Goal: Task Accomplishment & Management: Use online tool/utility

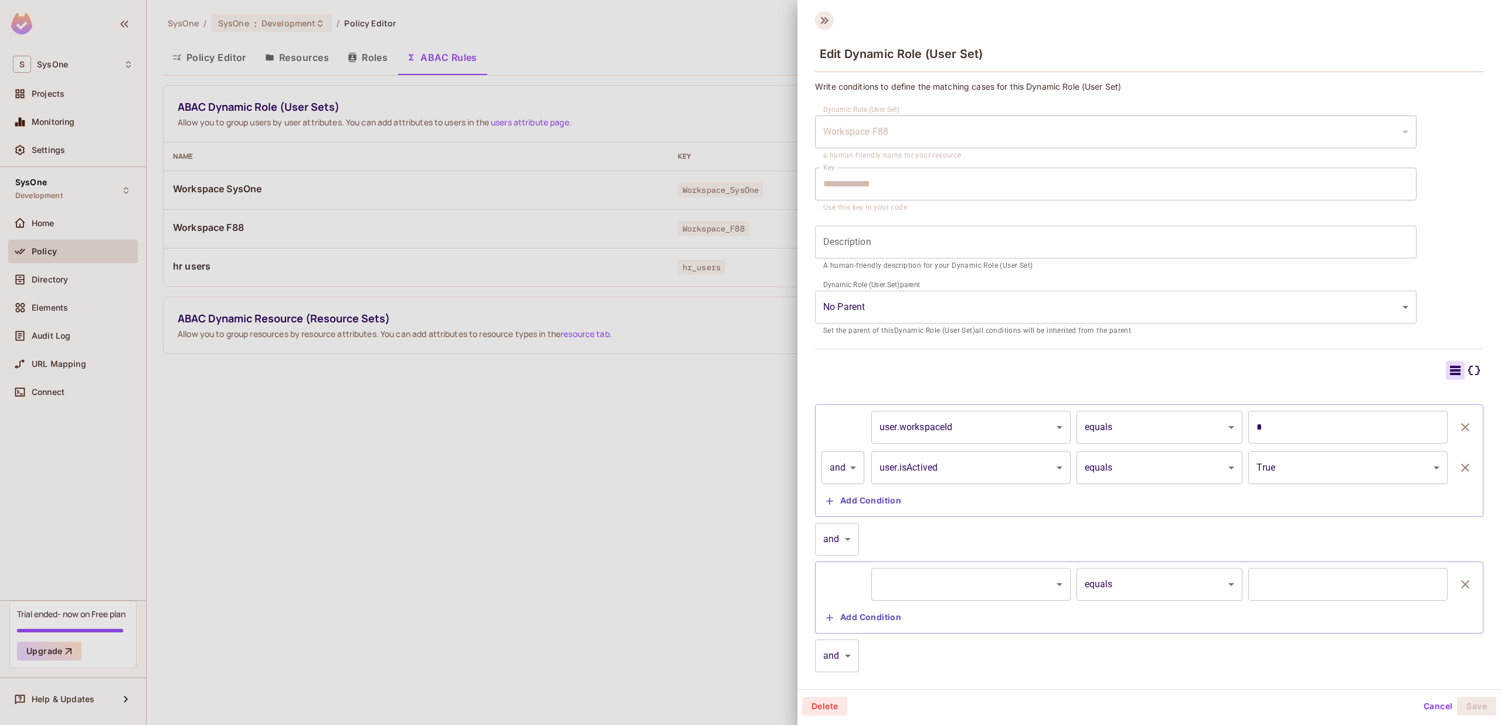
click at [829, 18] on icon at bounding box center [824, 20] width 19 height 19
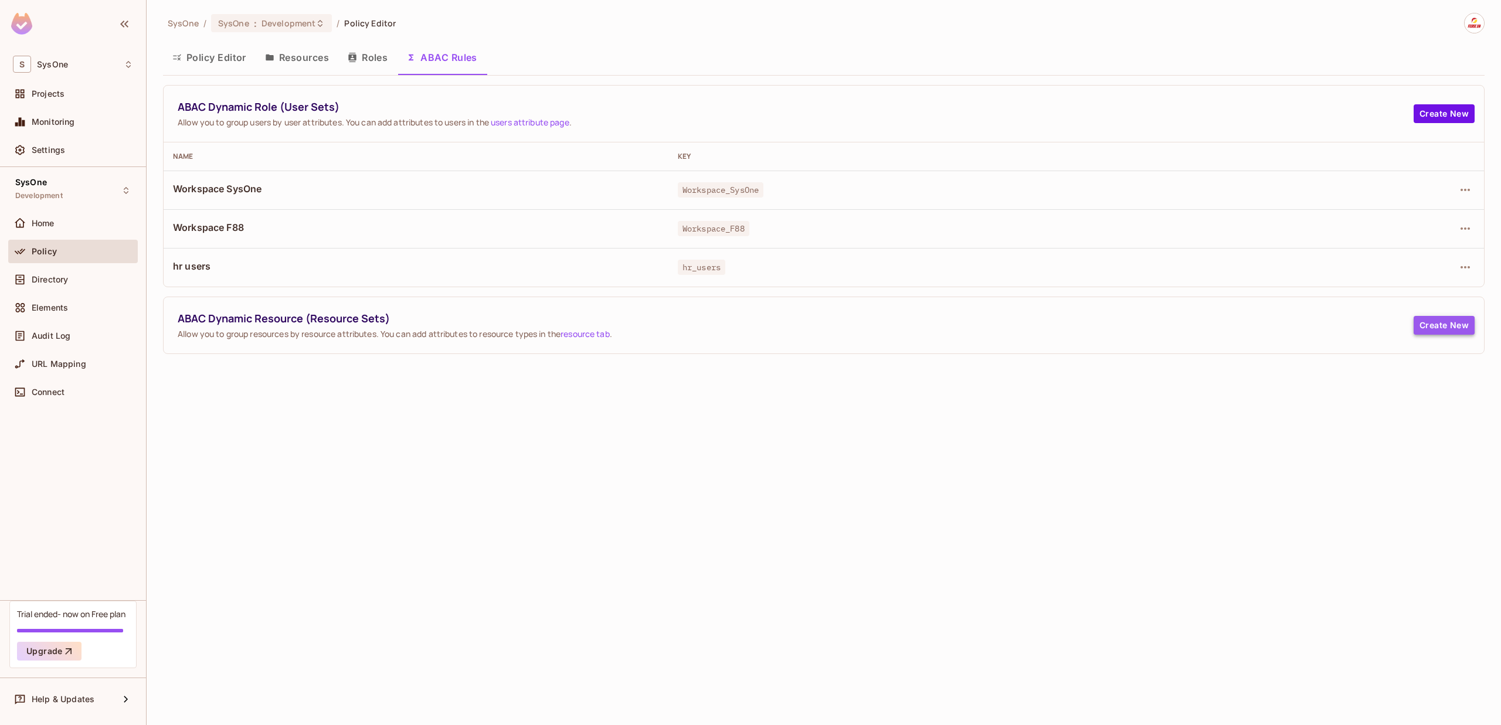
click at [1444, 324] on button "Create New" at bounding box center [1444, 325] width 61 height 19
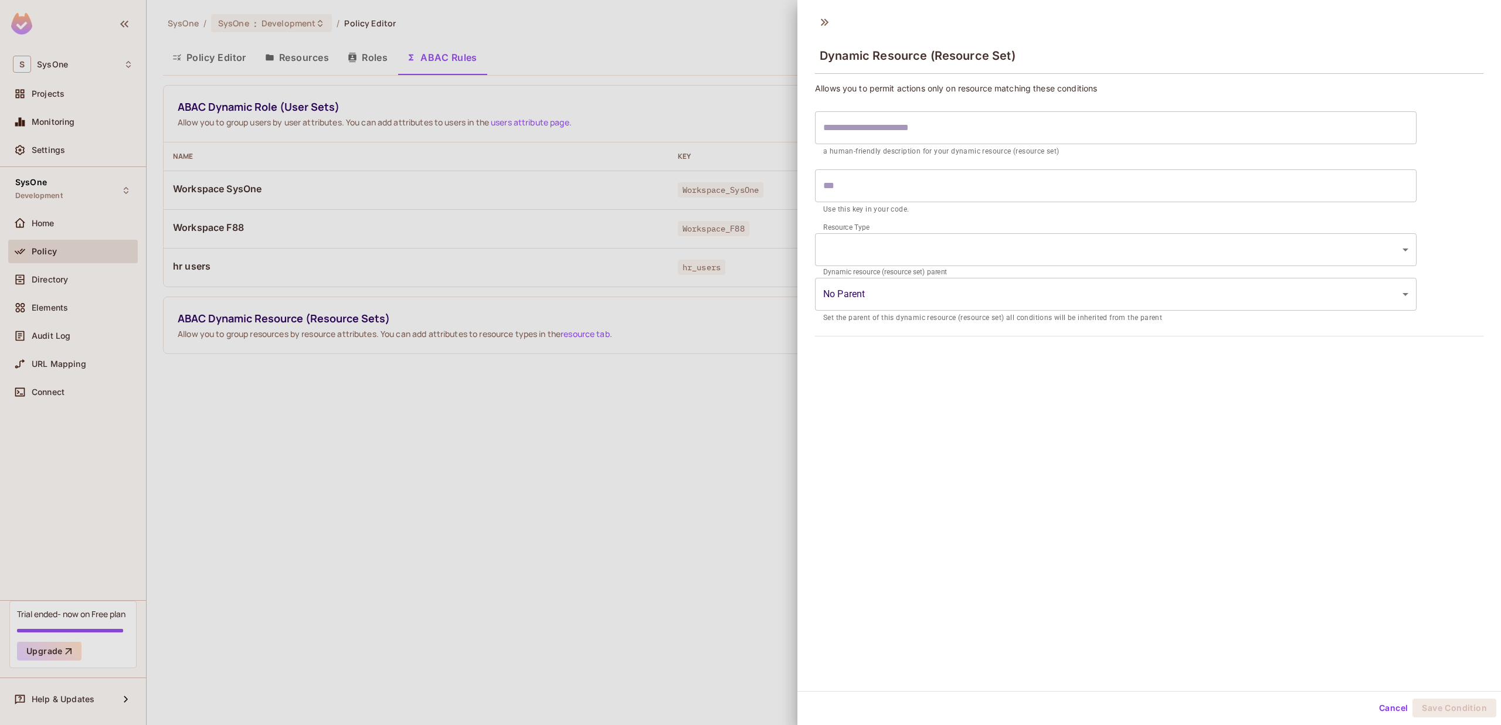
click at [884, 128] on input "text" at bounding box center [1116, 127] width 602 height 33
click at [921, 185] on input "text" at bounding box center [1116, 185] width 602 height 33
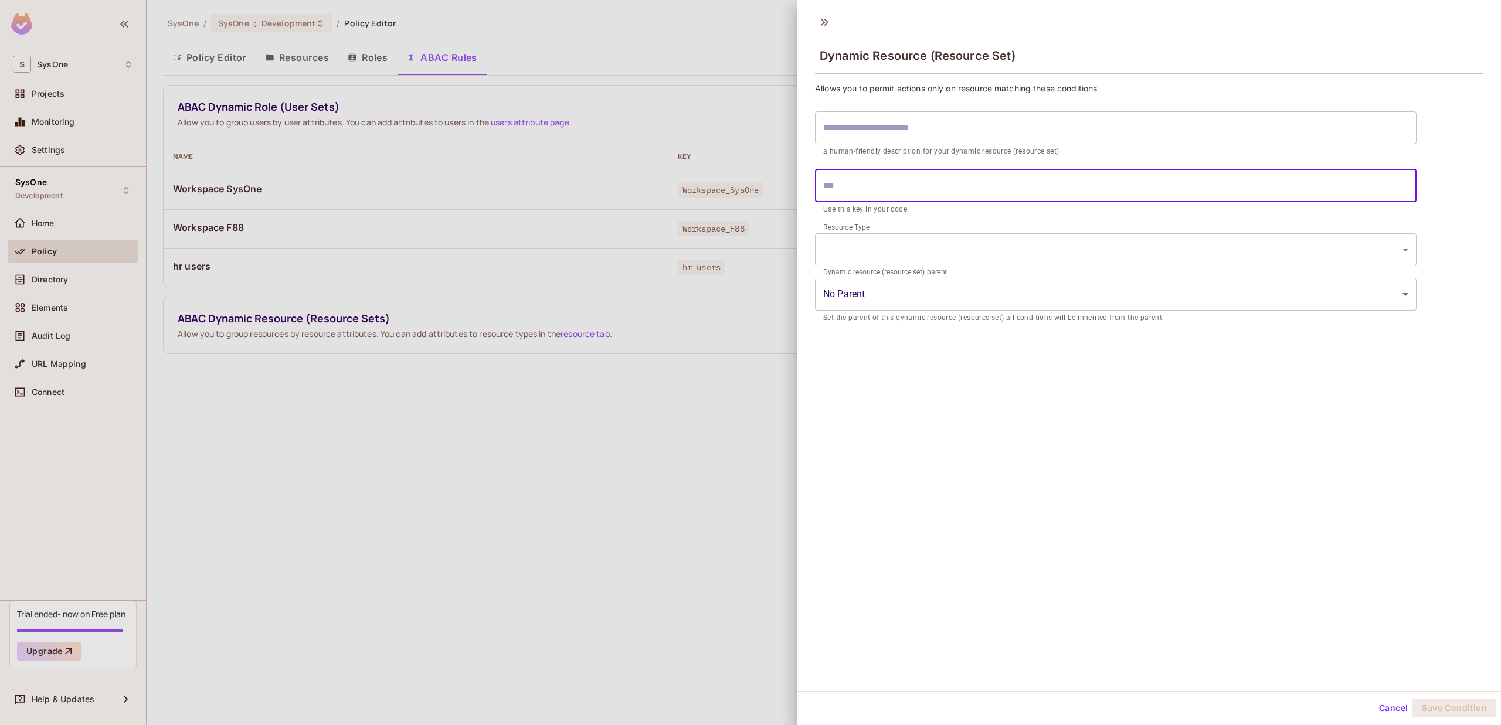
click at [936, 245] on body "S SysOne Projects Monitoring Settings SysOne Development Home Policy Directory …" at bounding box center [750, 362] width 1501 height 725
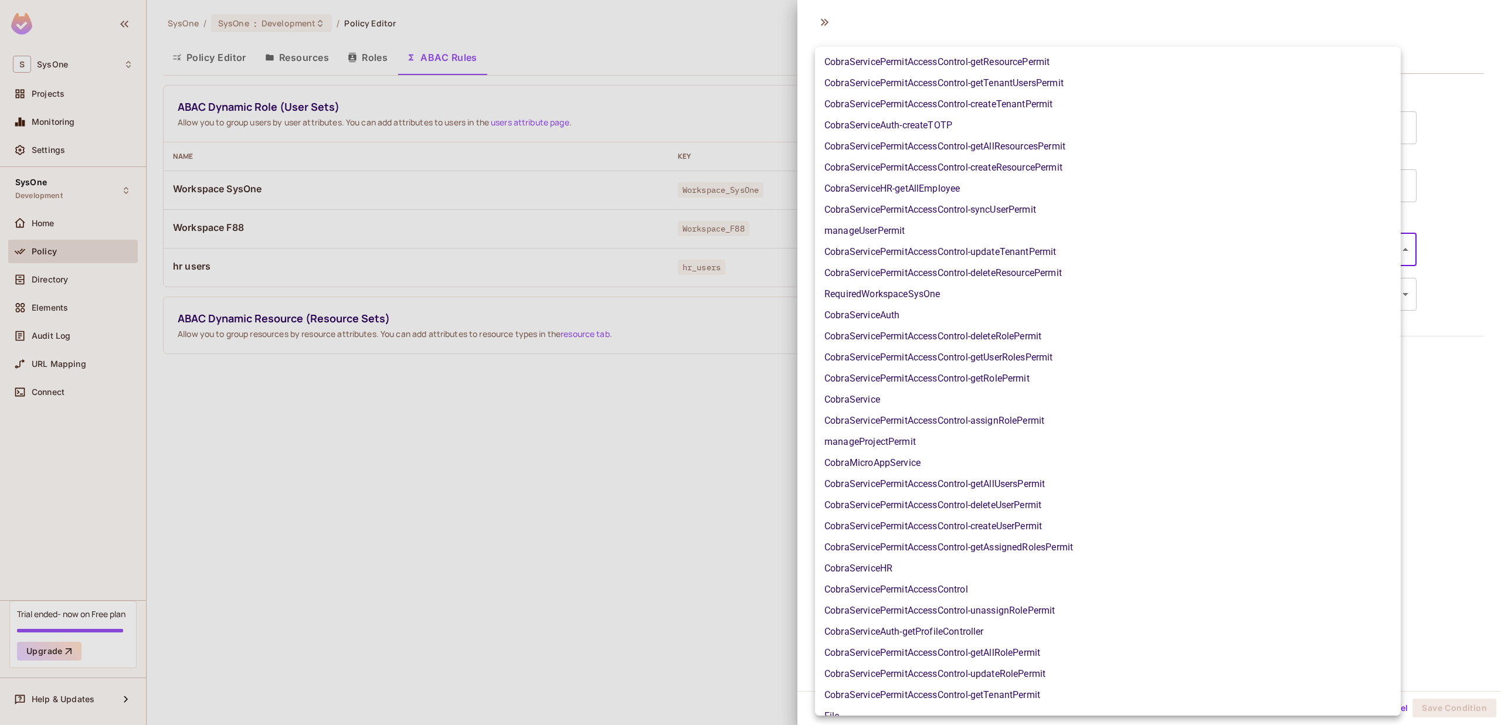
click at [817, 21] on div at bounding box center [750, 362] width 1501 height 725
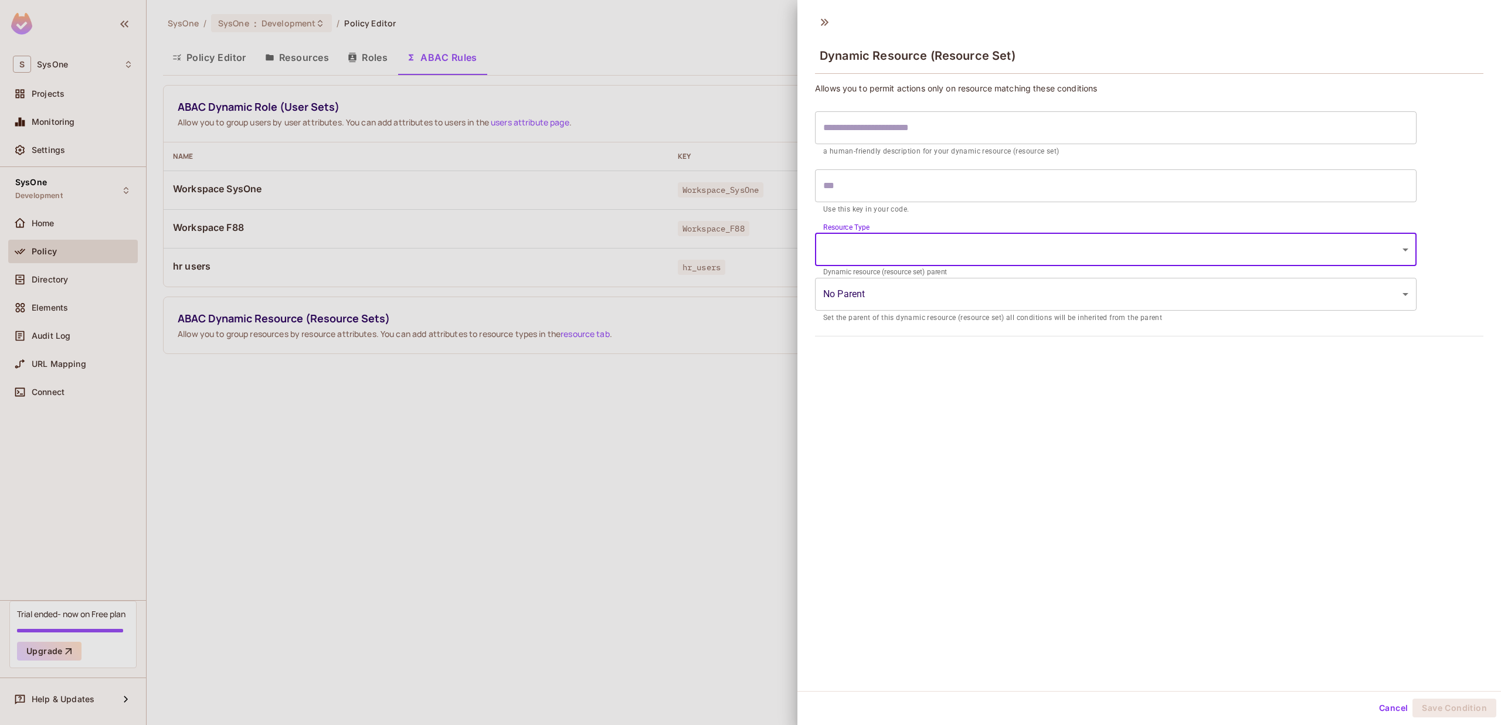
click at [819, 21] on div "CobraServicePermitAccessControl-getResourcePermit CobraServicePermitAccessContr…" at bounding box center [750, 362] width 1501 height 725
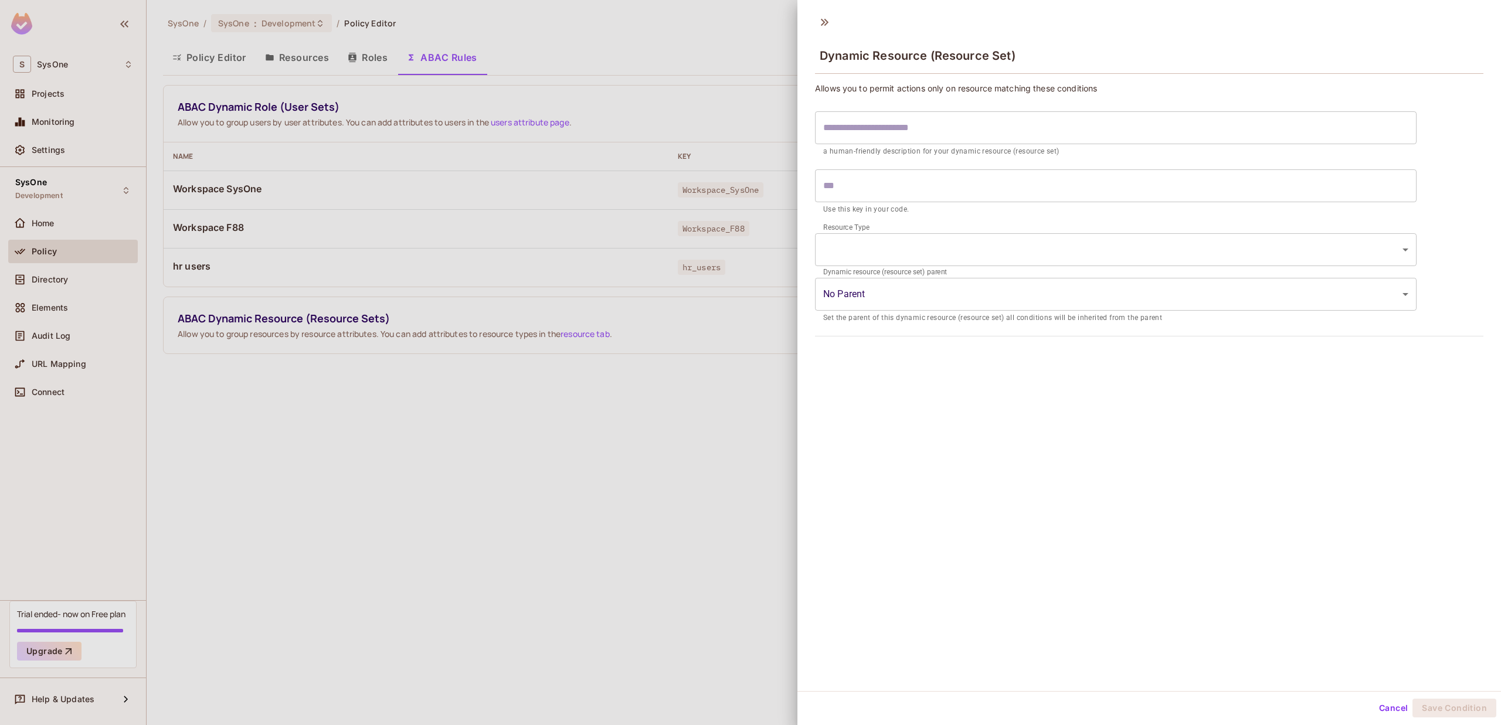
click at [706, 28] on div at bounding box center [750, 362] width 1501 height 725
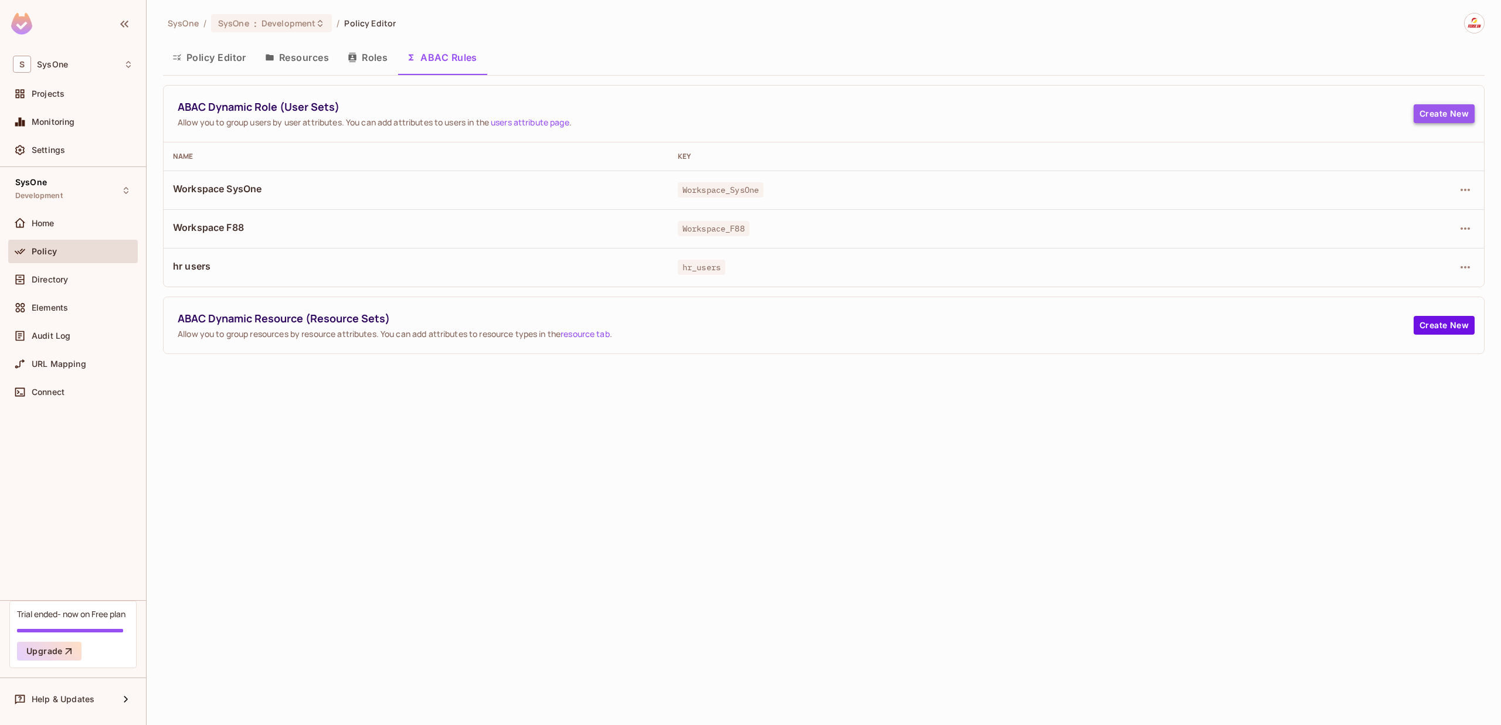
click at [1447, 108] on button "Create New" at bounding box center [1444, 113] width 61 height 19
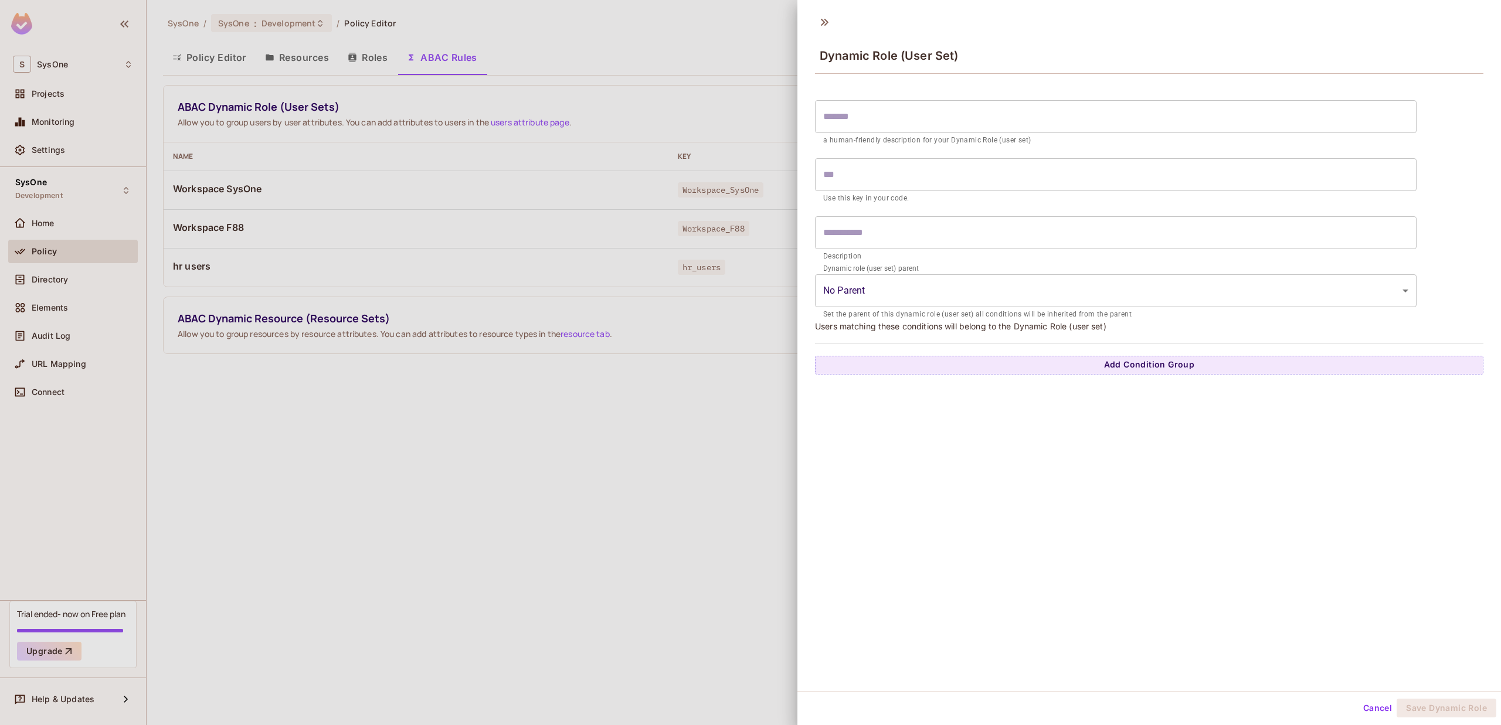
click at [683, 102] on div at bounding box center [750, 362] width 1501 height 725
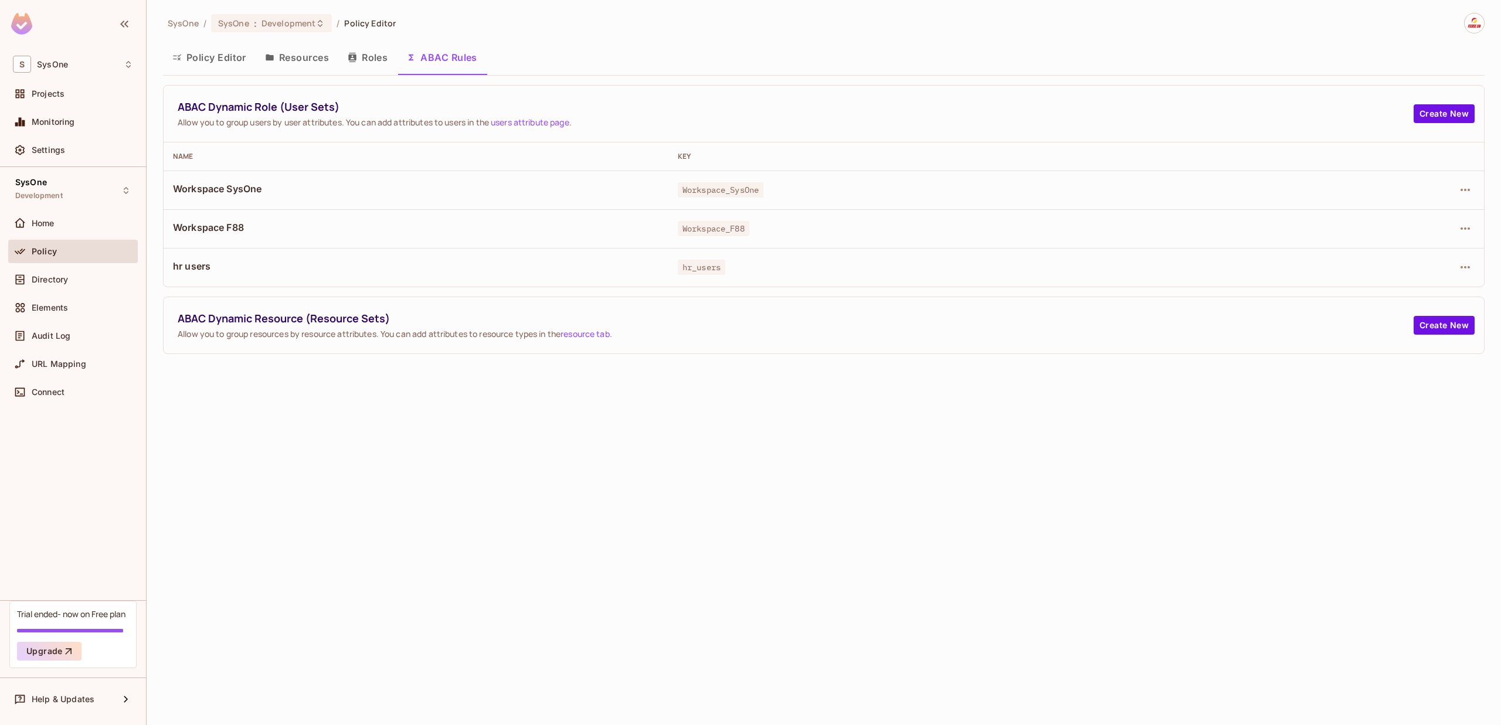
click at [371, 52] on button "Roles" at bounding box center [367, 57] width 59 height 29
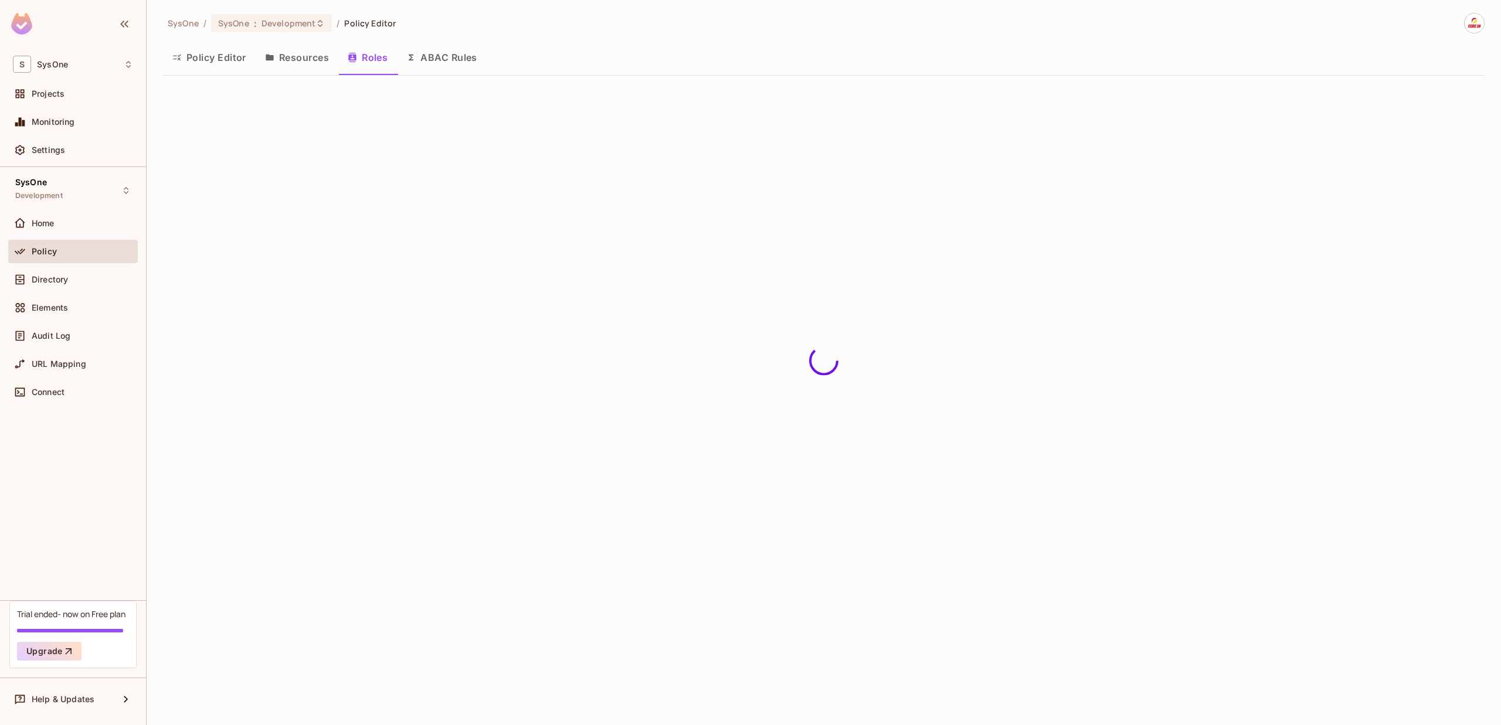
click at [304, 56] on button "Resources" at bounding box center [297, 57] width 83 height 29
click at [227, 60] on button "Policy Editor" at bounding box center [209, 57] width 93 height 29
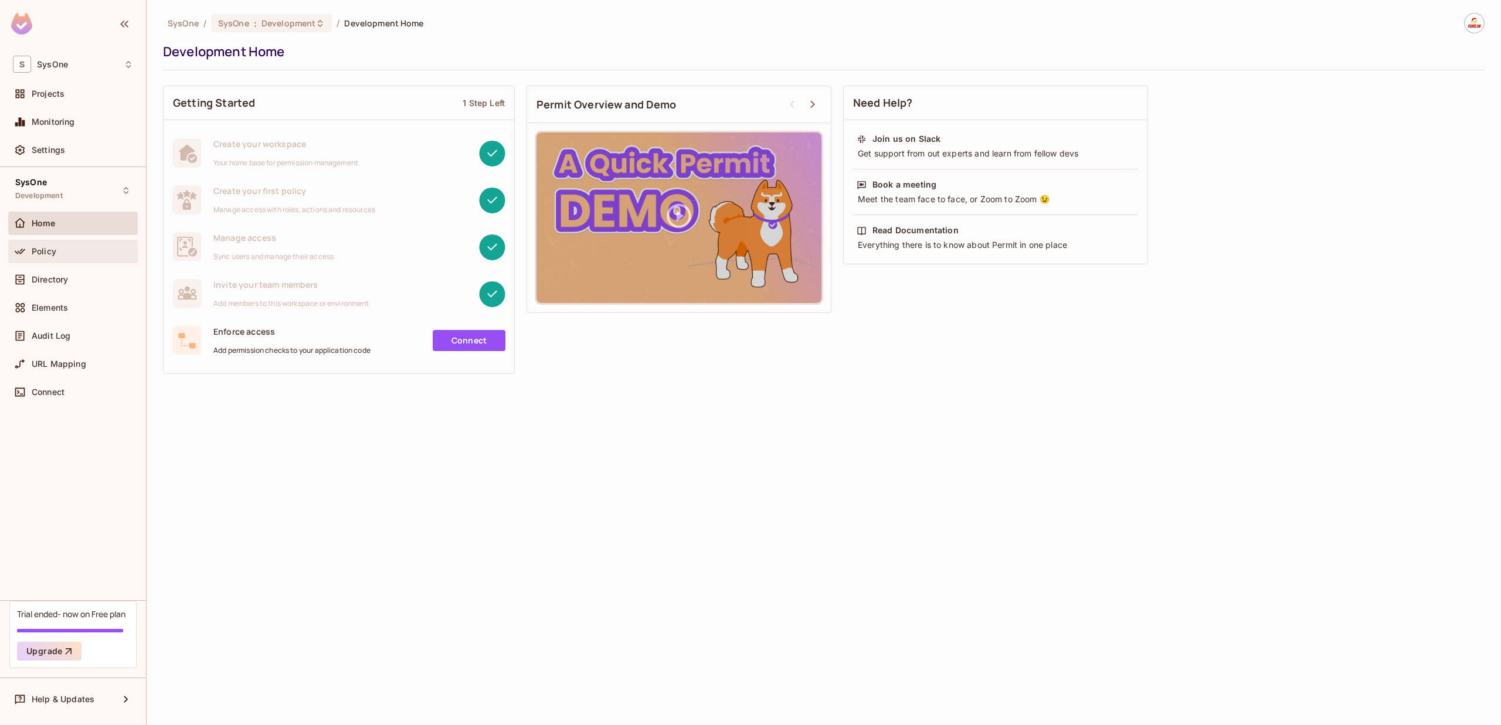
click at [77, 249] on div "Policy" at bounding box center [82, 251] width 101 height 9
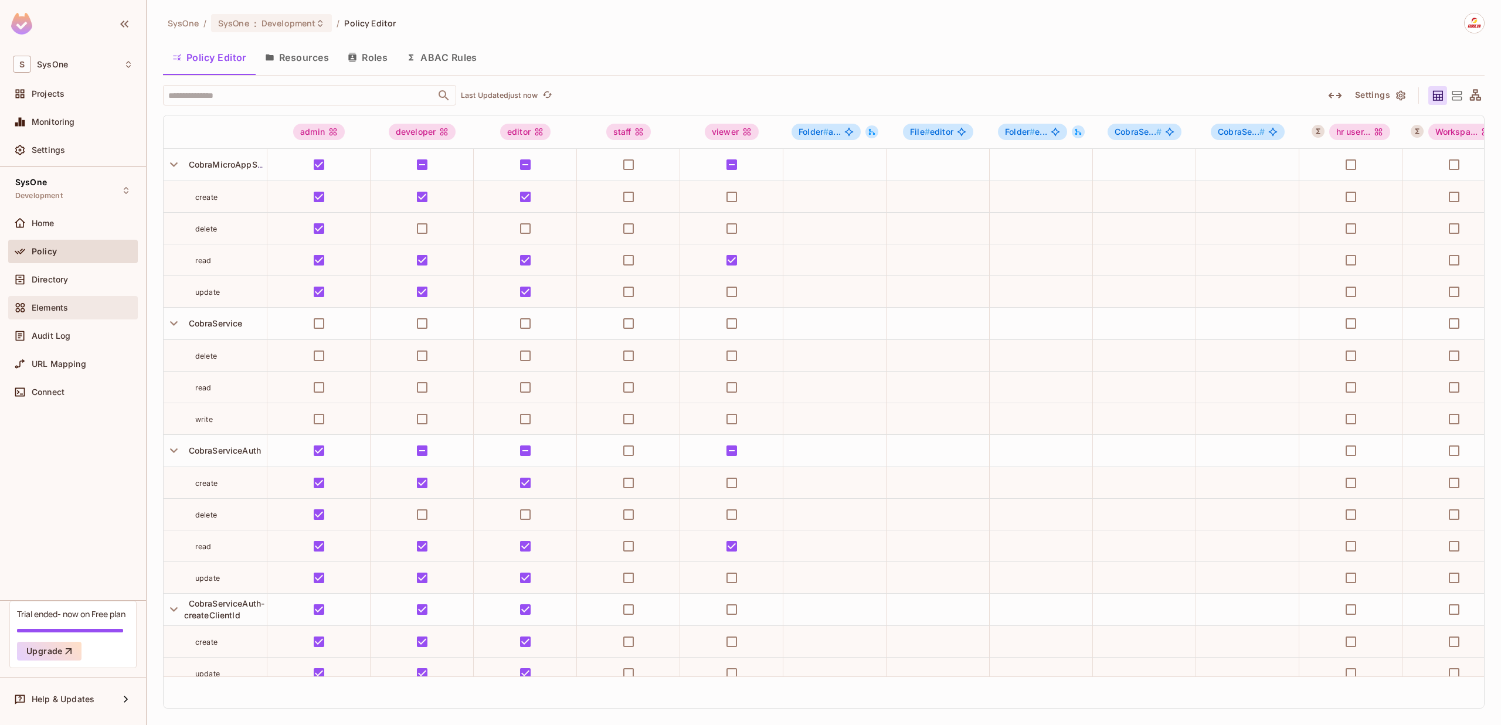
click at [88, 303] on div "Elements" at bounding box center [82, 307] width 101 height 9
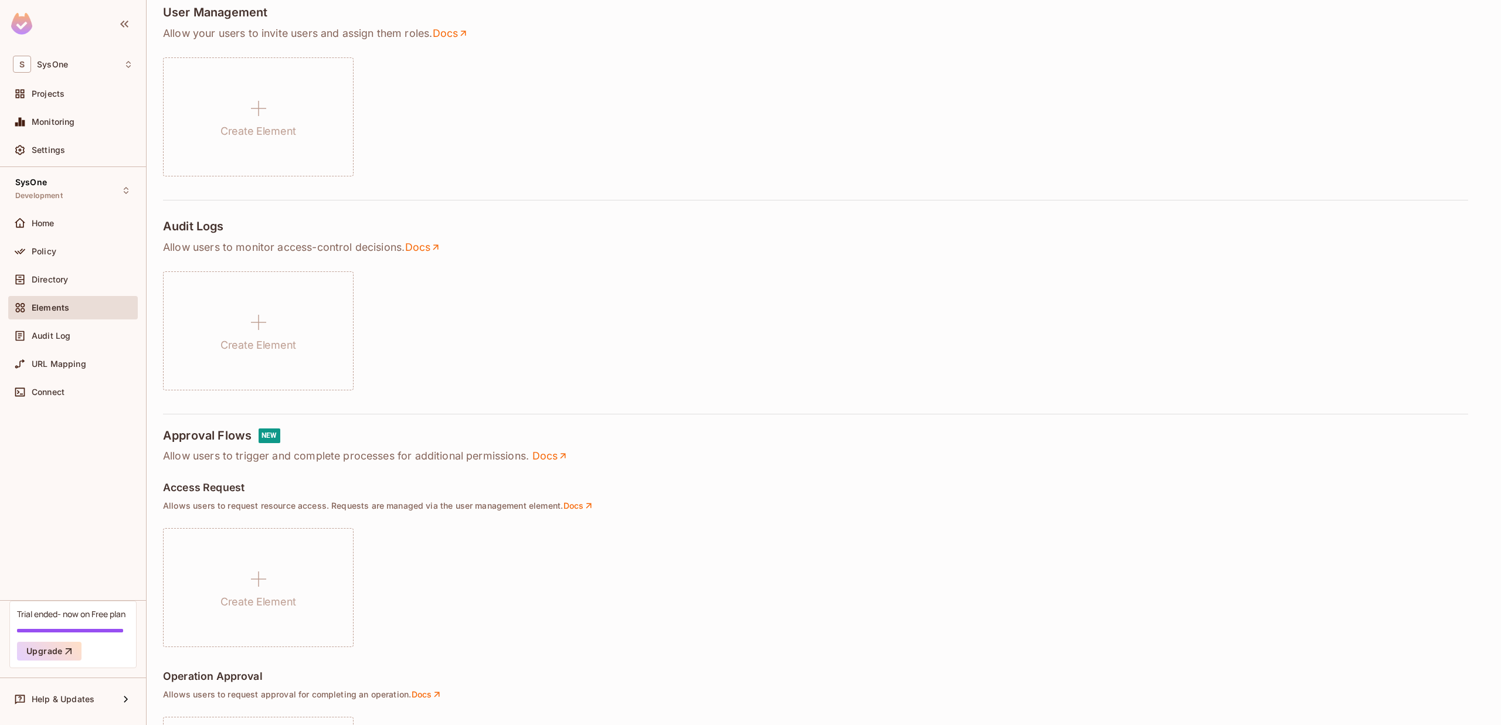
scroll to position [581, 0]
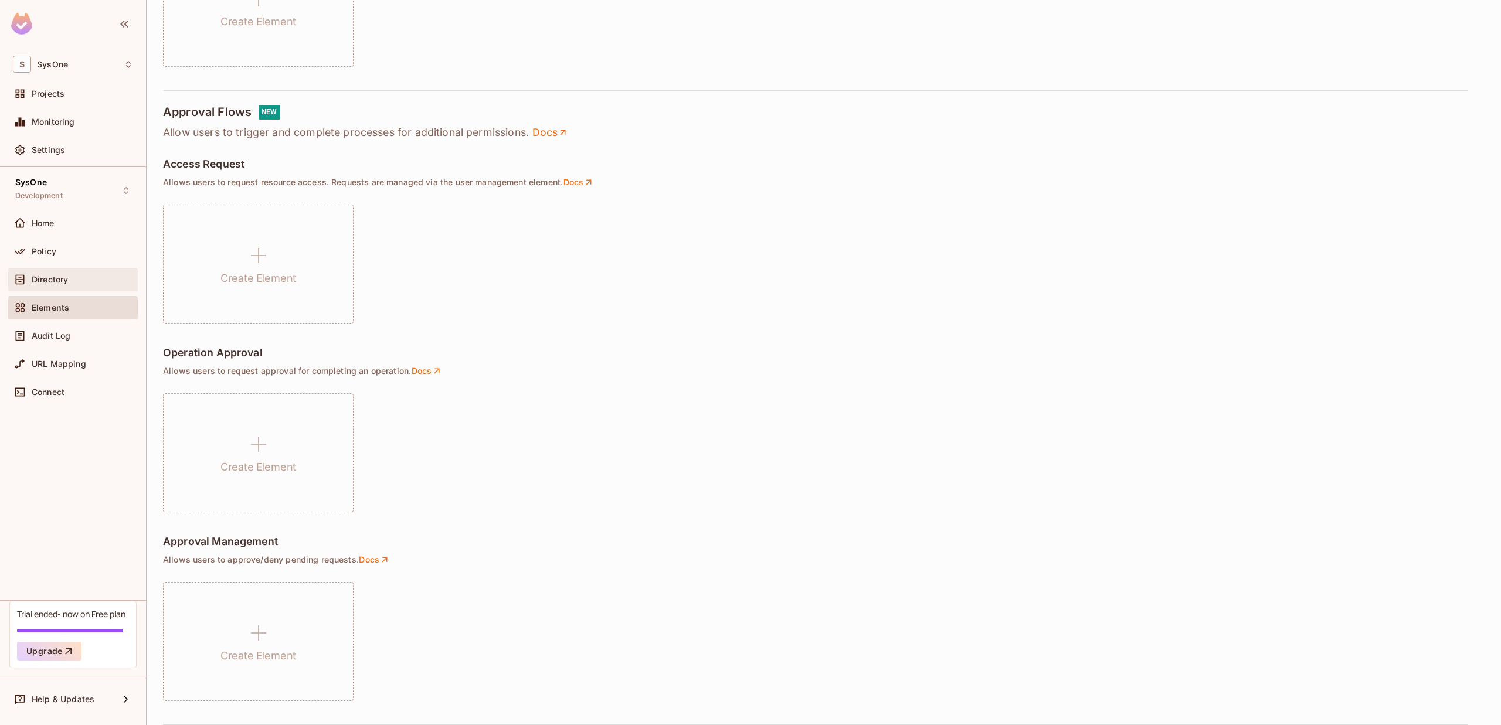
click at [35, 280] on span "Directory" at bounding box center [50, 279] width 36 height 9
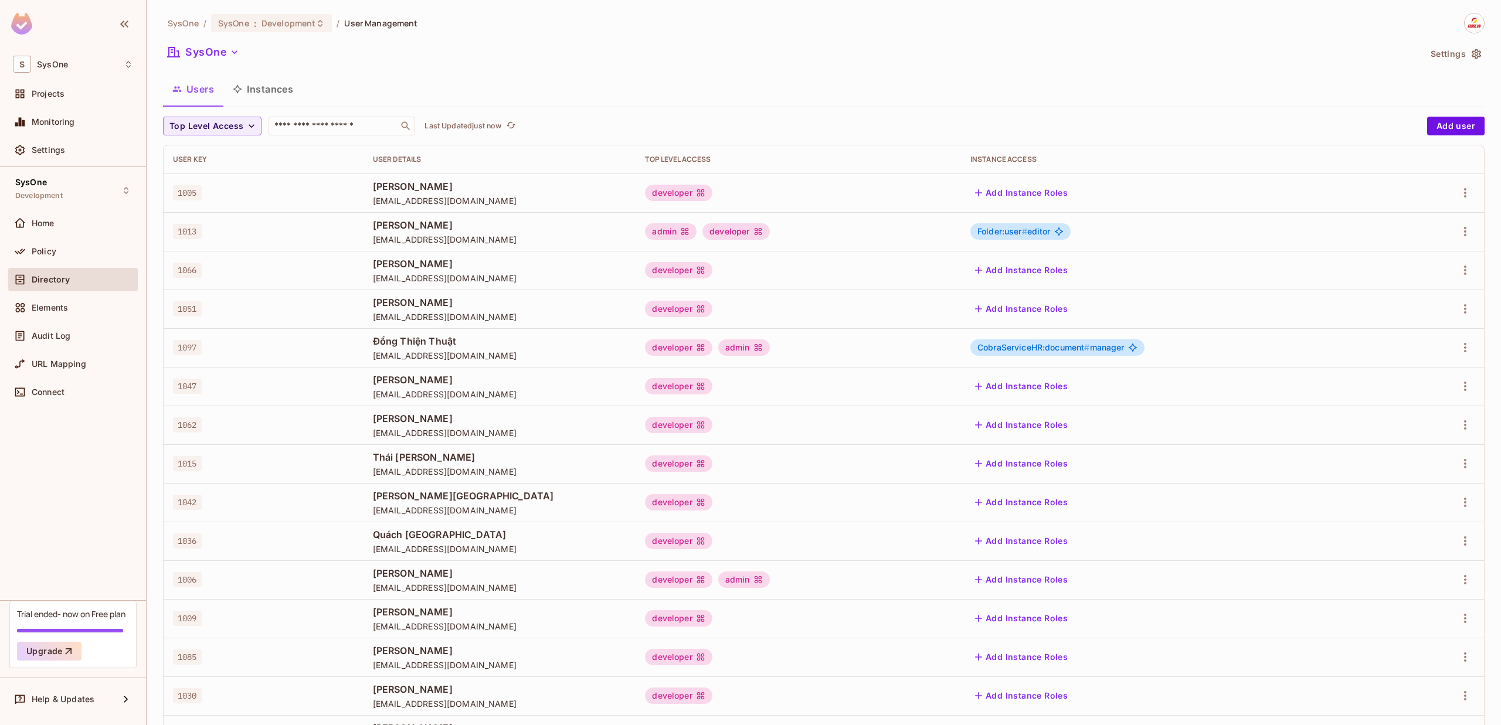
click at [260, 95] on button "Instances" at bounding box center [262, 88] width 79 height 29
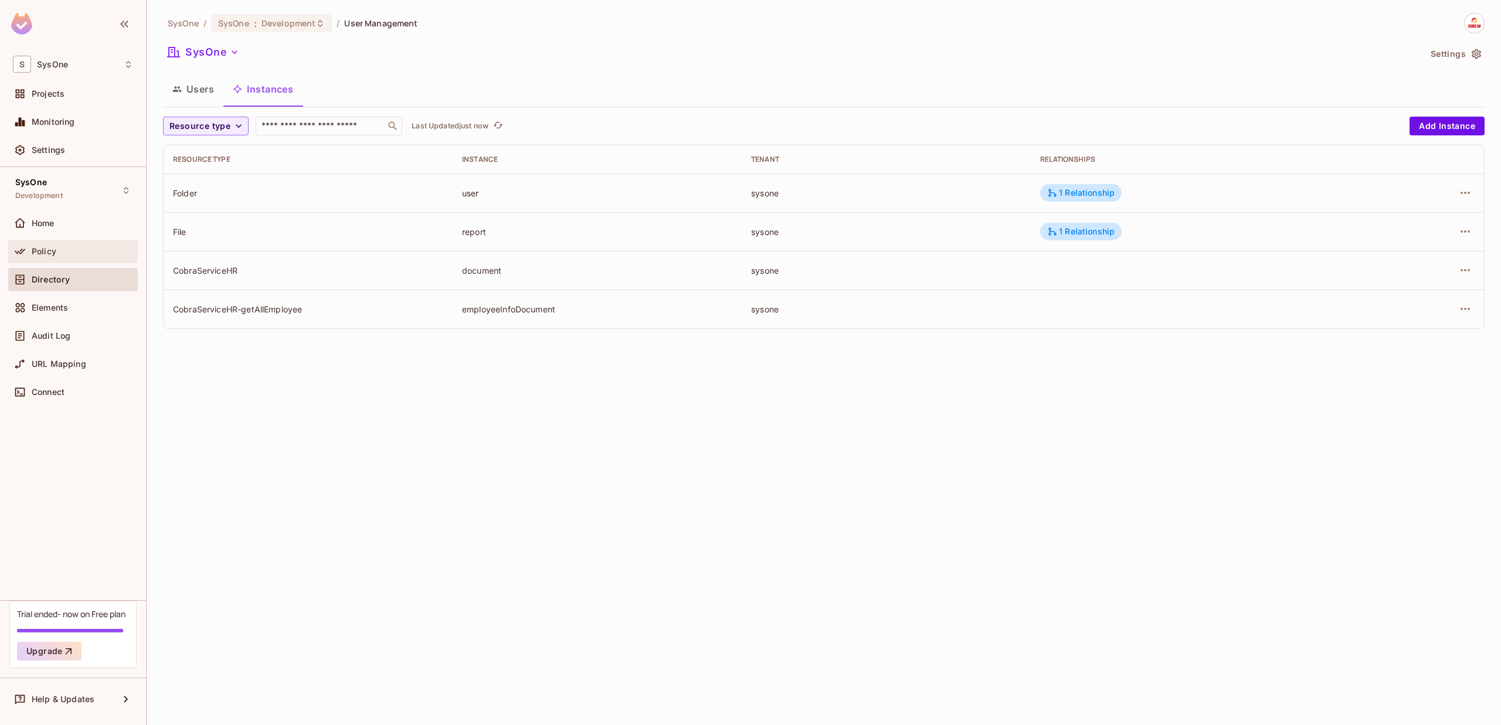
click at [34, 245] on div "Policy" at bounding box center [73, 252] width 120 height 14
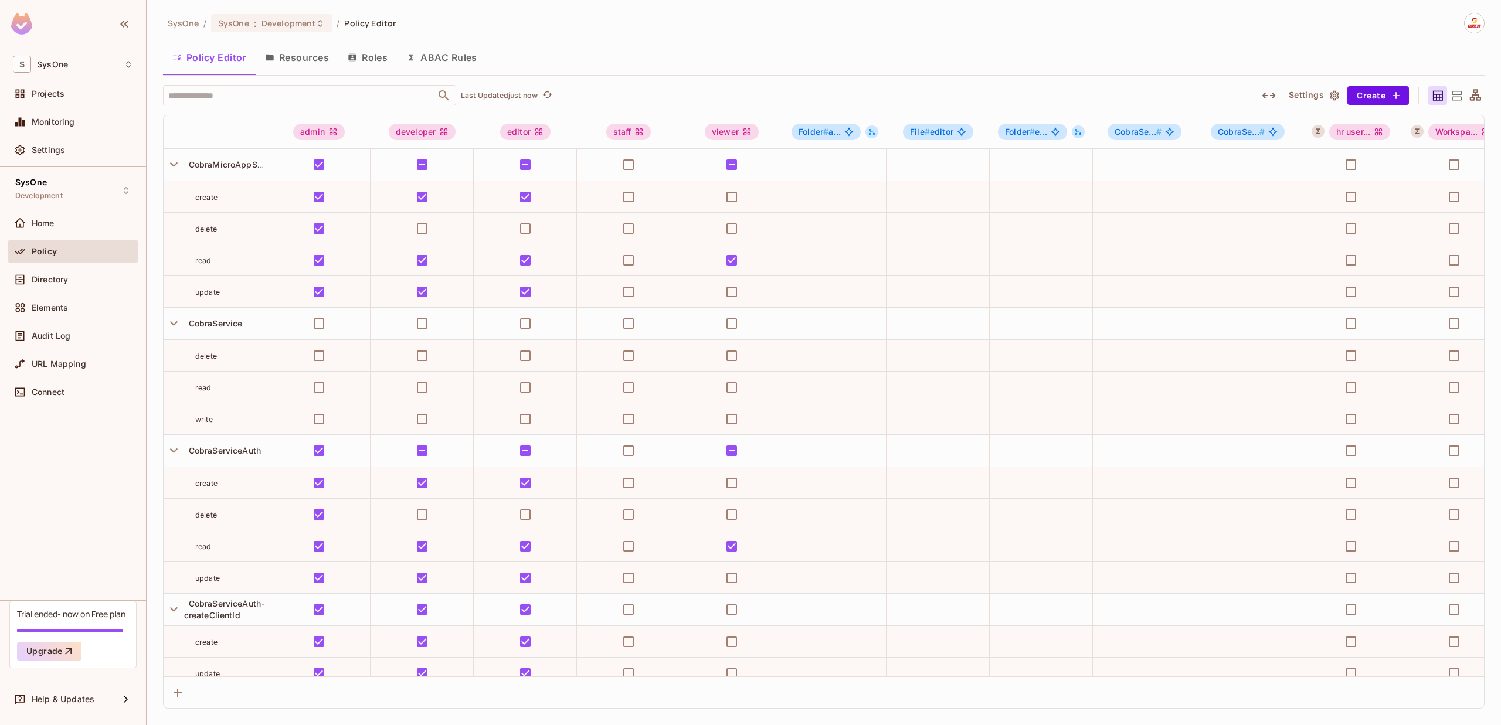
click at [467, 69] on button "ABAC Rules" at bounding box center [442, 57] width 90 height 29
